Goal: Navigation & Orientation: Find specific page/section

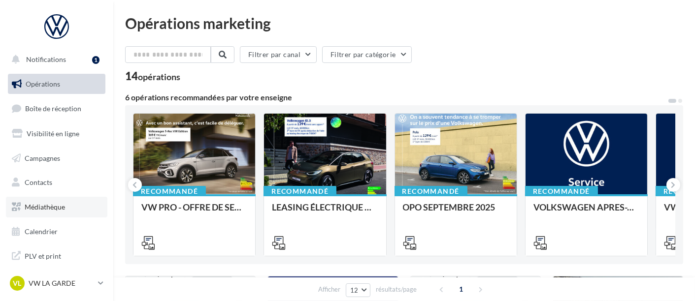
click at [56, 204] on span "Médiathèque" at bounding box center [45, 207] width 40 height 8
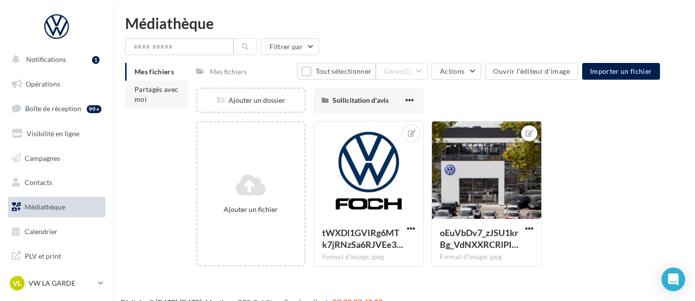
click at [154, 97] on li "Partagés avec moi" at bounding box center [156, 95] width 63 height 28
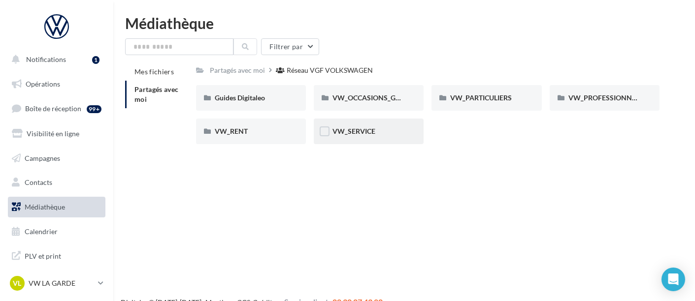
click at [383, 128] on div "VW_SERVICE" at bounding box center [368, 132] width 72 height 10
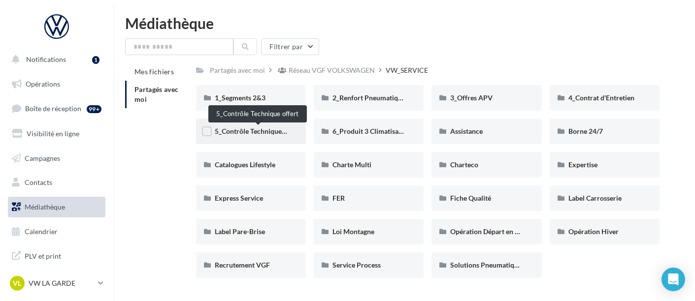
click at [281, 129] on span "5_Contrôle Technique offert" at bounding box center [258, 131] width 86 height 8
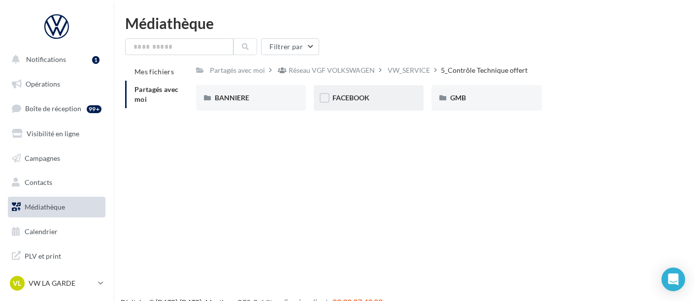
click at [380, 108] on div "FACEBOOK" at bounding box center [369, 98] width 110 height 26
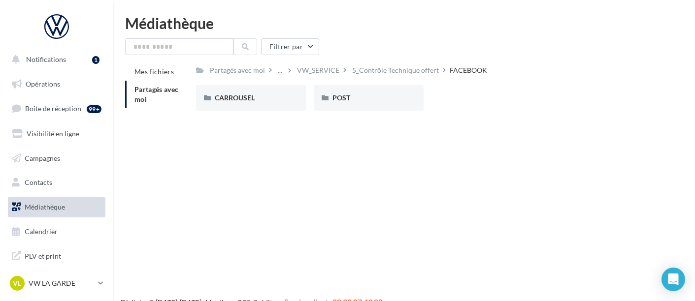
click at [380, 108] on div "POST" at bounding box center [369, 98] width 110 height 26
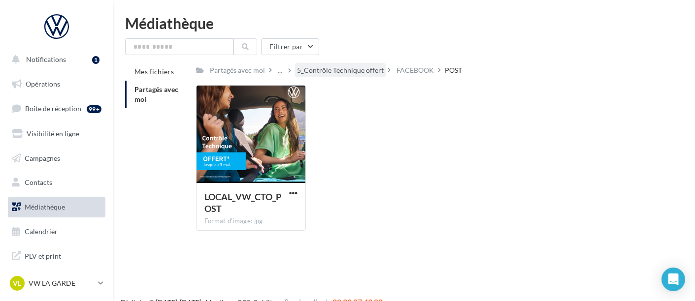
click at [359, 71] on div "5_Contrôle Technique offert" at bounding box center [340, 70] width 87 height 10
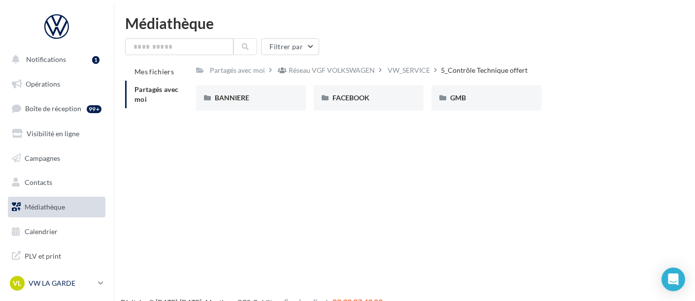
click at [63, 279] on div "VL VW LA GARDE vw-lag-mai" at bounding box center [52, 283] width 84 height 15
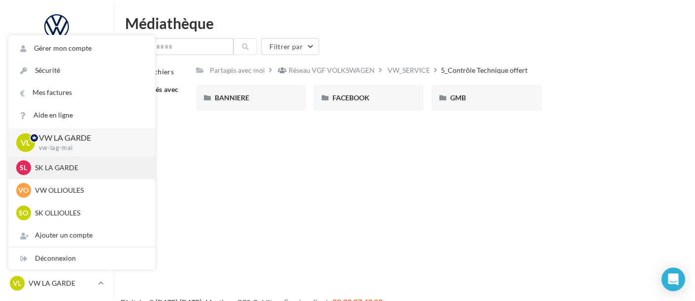
click at [85, 165] on p "SK LA GARDE" at bounding box center [89, 168] width 108 height 10
